Goal: Task Accomplishment & Management: Manage account settings

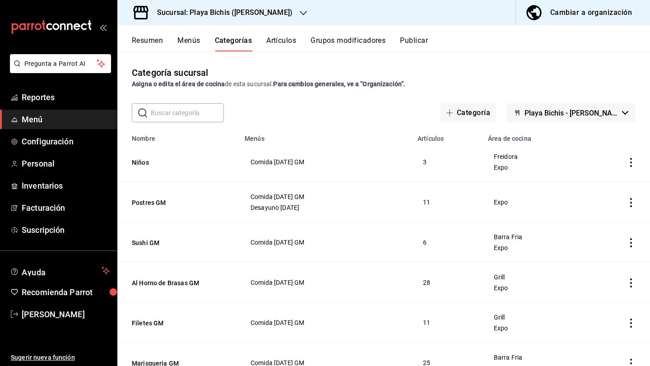
click at [267, 13] on h3 "Sucursal: Playa Bichis ([PERSON_NAME])" at bounding box center [221, 12] width 143 height 11
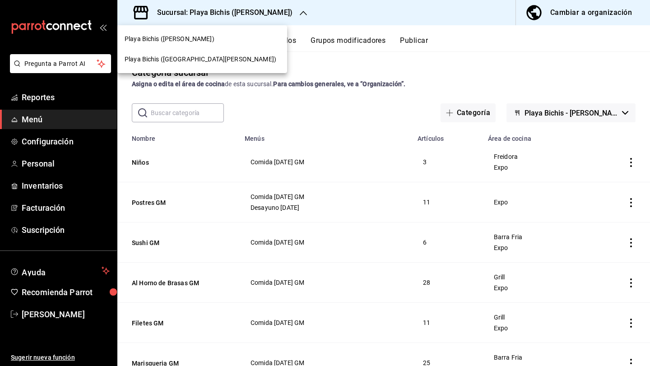
click at [217, 62] on div "Playa Bichis ([GEOGRAPHIC_DATA][PERSON_NAME])" at bounding box center [202, 59] width 155 height 9
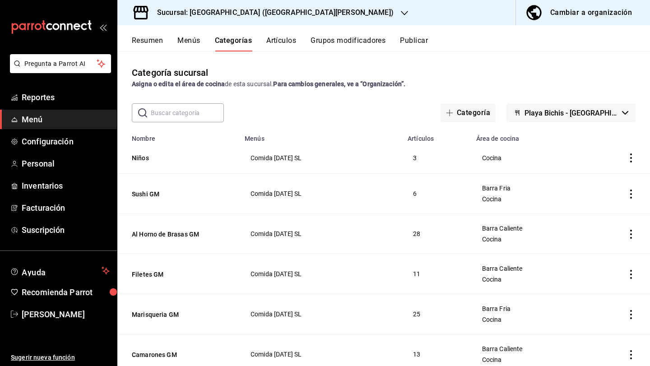
click at [278, 46] on button "Artículos" at bounding box center [281, 43] width 30 height 15
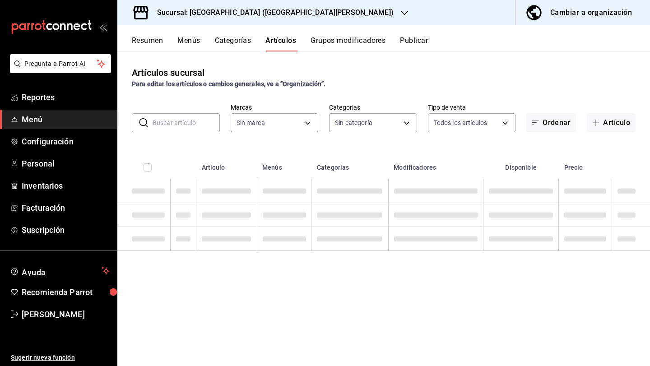
type input "c2db145c-7f15-421d-baa5-27fbbe9efb3f"
type input "fec19805-9098-4ea3-8e7e-a6885d9da308,fa75a385-611f-4d4e-8f57-dfa34b18830b,8a9e2…"
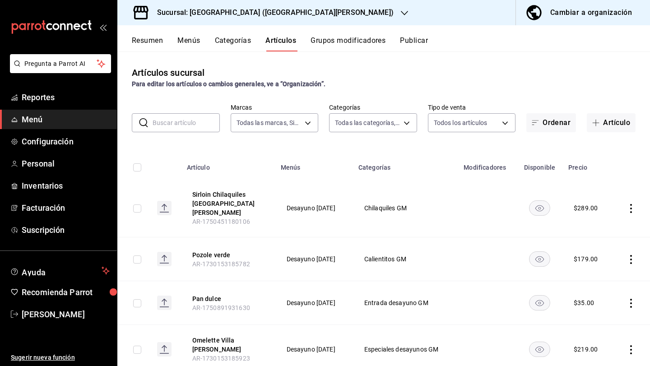
click at [195, 122] on input "text" at bounding box center [186, 123] width 67 height 18
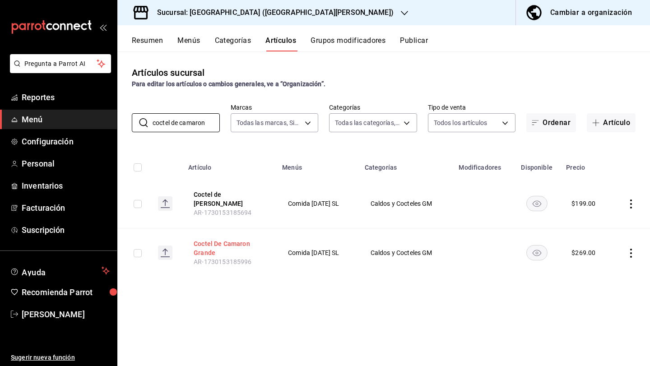
type input "coctel de camaron"
click at [199, 245] on button "Coctel De Camaron Grande" at bounding box center [230, 248] width 72 height 18
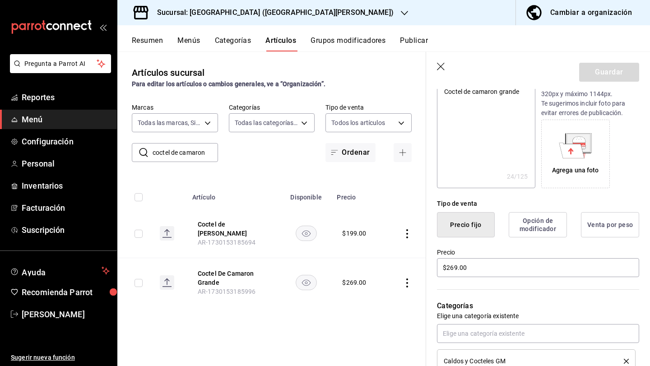
scroll to position [194, 0]
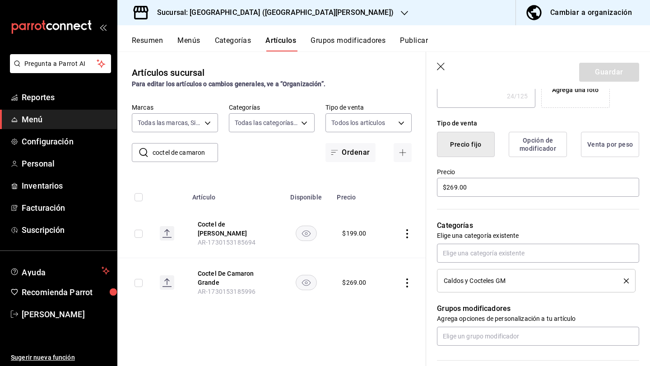
click at [472, 177] on div "Precio $269.00" at bounding box center [538, 183] width 202 height 30
drag, startPoint x: 472, startPoint y: 186, endPoint x: 398, endPoint y: 185, distance: 73.1
click at [398, 185] on main "Artículos sucursal Para editar los artículos o cambios generales, ve a “Organiz…" at bounding box center [383, 208] width 532 height 315
type textarea "x"
type input "$2.00"
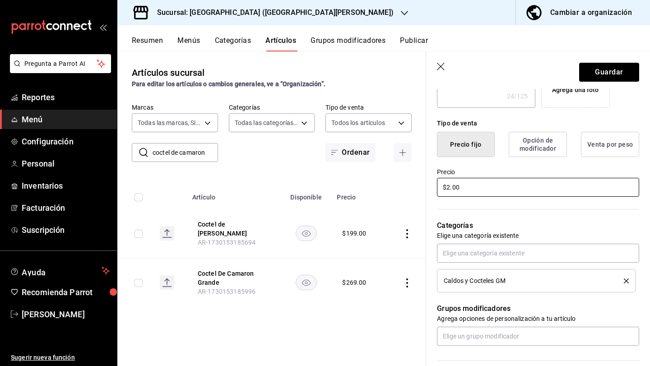
type textarea "x"
type input "$25.00"
type textarea "x"
type input "$259.00"
click at [602, 71] on button "Guardar" at bounding box center [609, 72] width 60 height 19
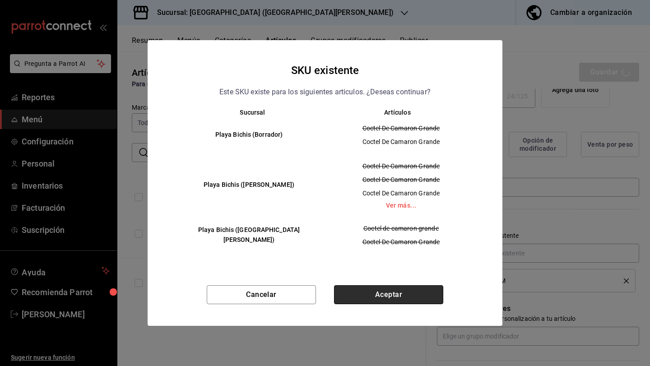
click at [396, 292] on button "Aceptar" at bounding box center [388, 294] width 109 height 19
type textarea "x"
type input "AR-1759003563666"
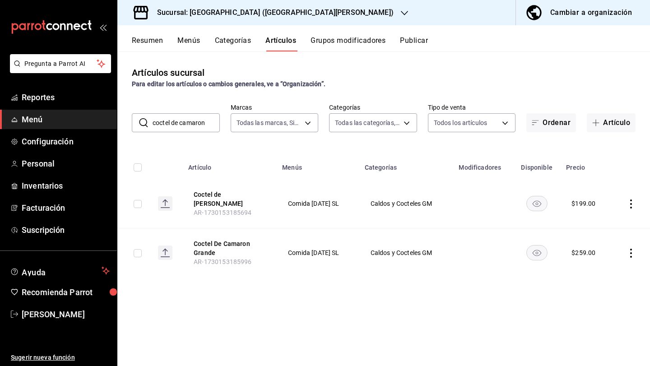
click at [208, 124] on input "coctel de camaron" at bounding box center [186, 123] width 67 height 18
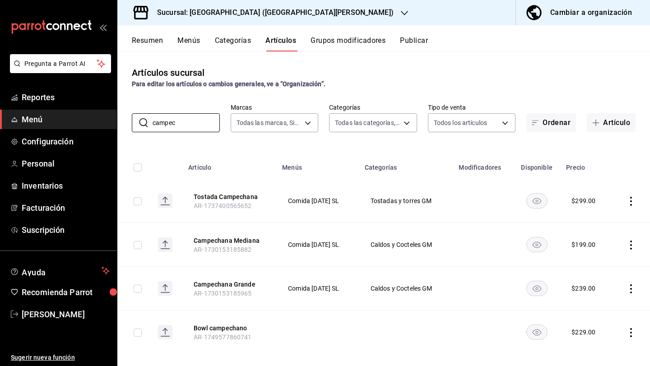
scroll to position [10, 0]
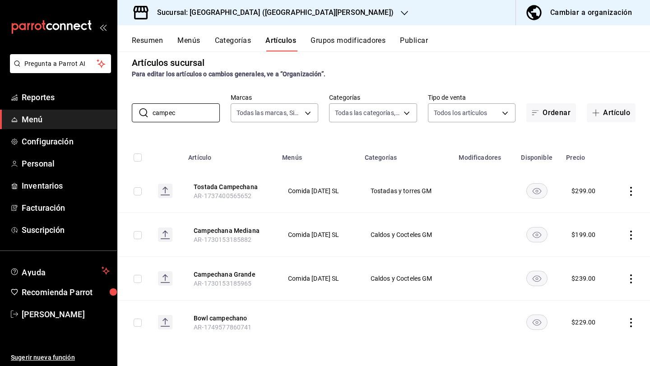
type input "campec"
click at [634, 281] on icon "actions" at bounding box center [630, 278] width 9 height 9
click at [602, 304] on li "Editar" at bounding box center [596, 299] width 54 height 19
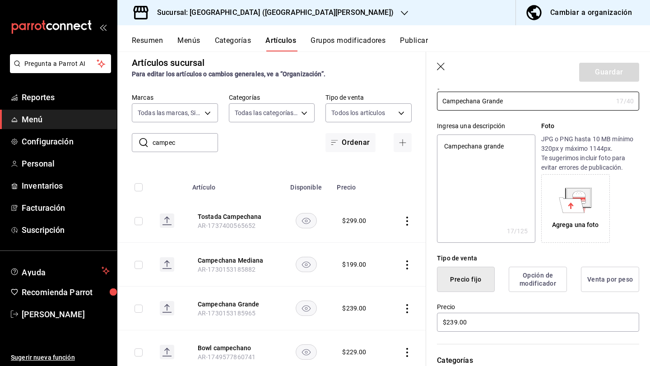
scroll to position [171, 0]
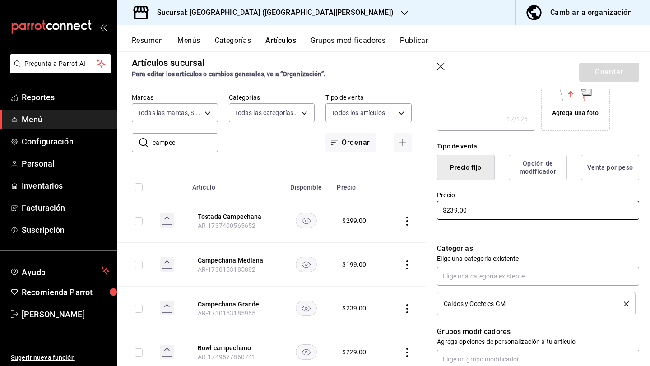
click at [453, 210] on input "$239.00" at bounding box center [538, 210] width 202 height 19
type textarea "x"
type input "$29.00"
type textarea "x"
type input "$269.00"
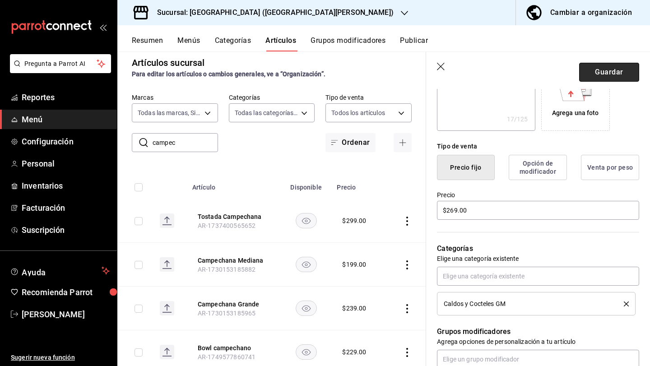
click at [600, 72] on button "Guardar" at bounding box center [609, 72] width 60 height 19
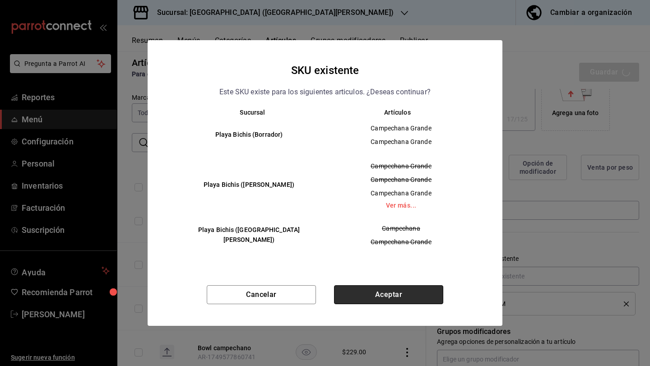
click at [418, 300] on button "Aceptar" at bounding box center [388, 294] width 109 height 19
type textarea "x"
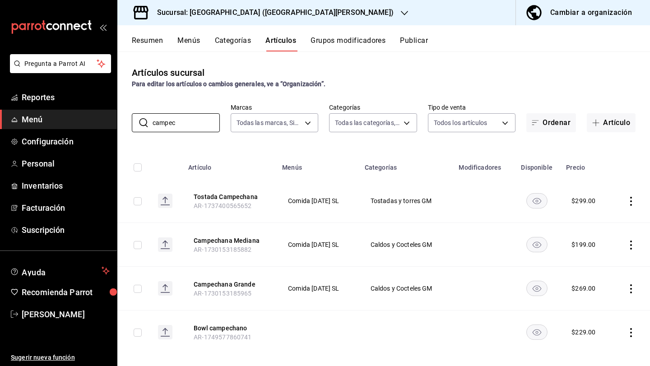
drag, startPoint x: 177, startPoint y: 122, endPoint x: 68, endPoint y: 107, distance: 109.7
click at [68, 107] on div "Pregunta a Parrot AI Reportes Menú Configuración Personal Inventarios Facturaci…" at bounding box center [325, 183] width 650 height 366
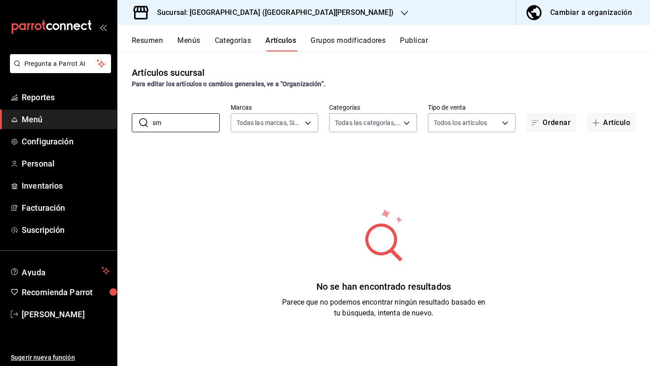
type input "s"
type input "b"
